Goal: Find contact information: Find contact information

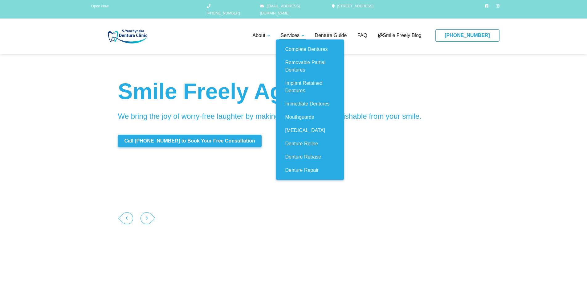
click at [301, 32] on link "Services" at bounding box center [292, 36] width 26 height 8
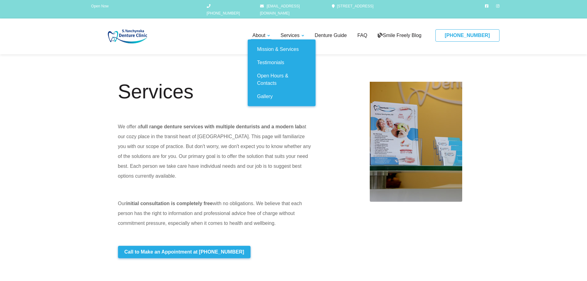
click at [258, 32] on link "About" at bounding box center [261, 36] width 21 height 8
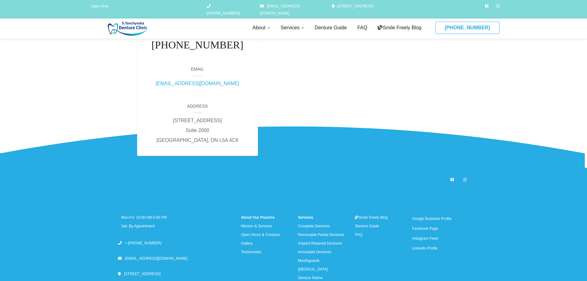
scroll to position [1725, 0]
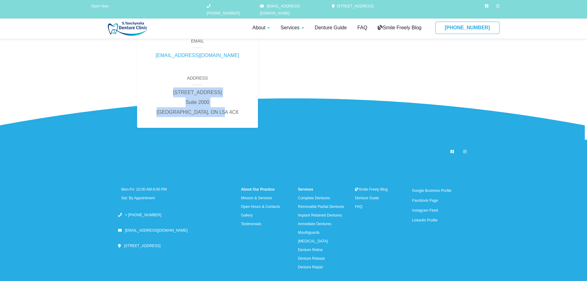
drag, startPoint x: 159, startPoint y: 91, endPoint x: 218, endPoint y: 115, distance: 64.3
click at [218, 115] on div "Phone [PHONE_NUMBER] Email [EMAIL_ADDRESS][DOMAIN_NAME] Address [STREET_ADDRESS]" at bounding box center [197, 57] width 121 height 142
copy div "[STREET_ADDRESS]"
